Goal: Information Seeking & Learning: Check status

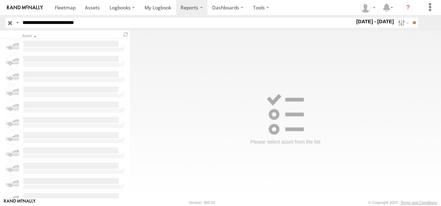
click at [0, 0] on span at bounding box center [0, 0] width 0 height 0
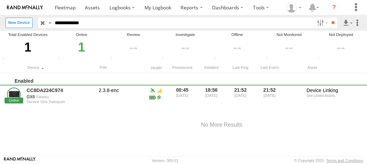
drag, startPoint x: 98, startPoint y: 21, endPoint x: 54, endPoint y: 24, distance: 44.5
click at [45, 22] on div "**********" at bounding box center [183, 23] width 291 height 10
paste input "text"
type input "**********"
click at [331, 25] on input "**" at bounding box center [334, 23] width 8 height 10
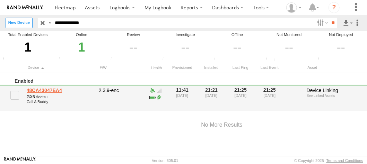
click at [33, 90] on link "48CA43047EA4" at bounding box center [60, 90] width 67 height 6
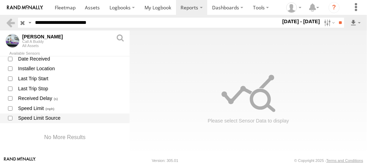
scroll to position [655, 0]
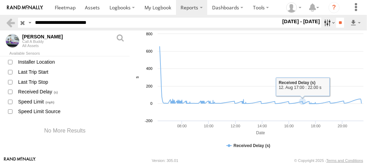
click at [323, 23] on label at bounding box center [329, 23] width 15 height 10
click at [0, 0] on label at bounding box center [0, 0] width 0 height 0
click at [325, 22] on label at bounding box center [329, 23] width 15 height 10
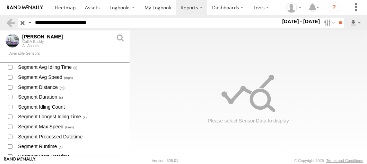
click at [328, 123] on div at bounding box center [249, 94] width 238 height 126
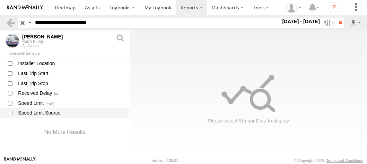
scroll to position [655, 0]
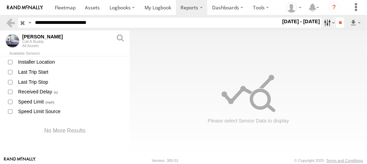
click at [326, 25] on label at bounding box center [329, 23] width 15 height 10
click at [0, 0] on label at bounding box center [0, 0] width 0 height 0
click at [324, 22] on label at bounding box center [329, 23] width 15 height 10
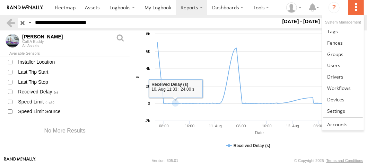
click at [359, 10] on label at bounding box center [356, 7] width 15 height 15
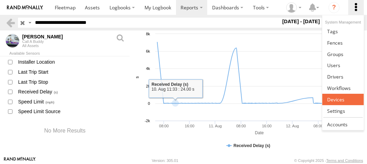
click at [335, 96] on span at bounding box center [335, 99] width 17 height 7
